Goal: Find specific page/section: Find specific page/section

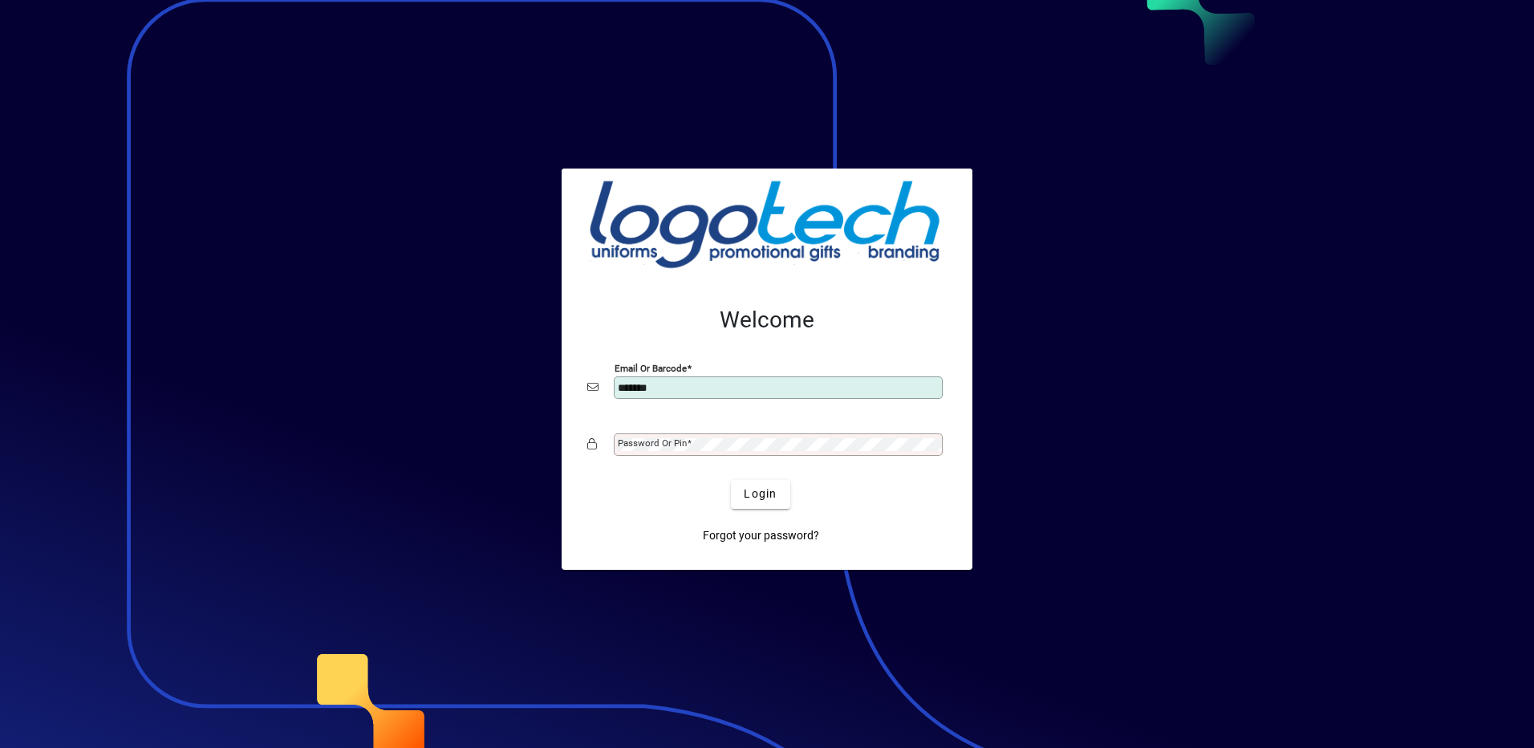
type input "**********"
click at [667, 452] on div "Password or Pin" at bounding box center [778, 444] width 329 height 22
click at [764, 488] on span "Login" at bounding box center [759, 493] width 33 height 17
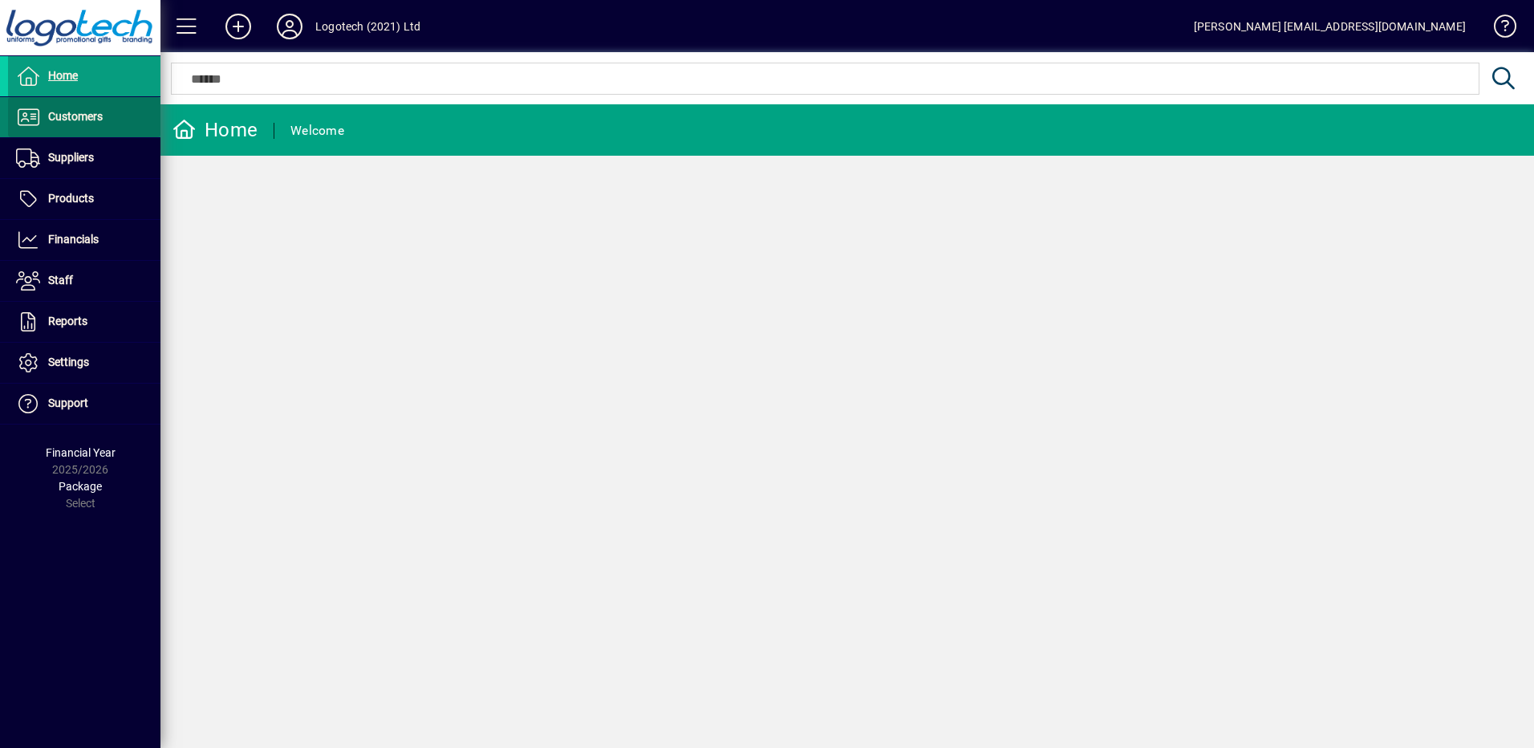
click at [66, 115] on span "Customers" at bounding box center [75, 116] width 55 height 13
